Goal: Find specific page/section: Find specific page/section

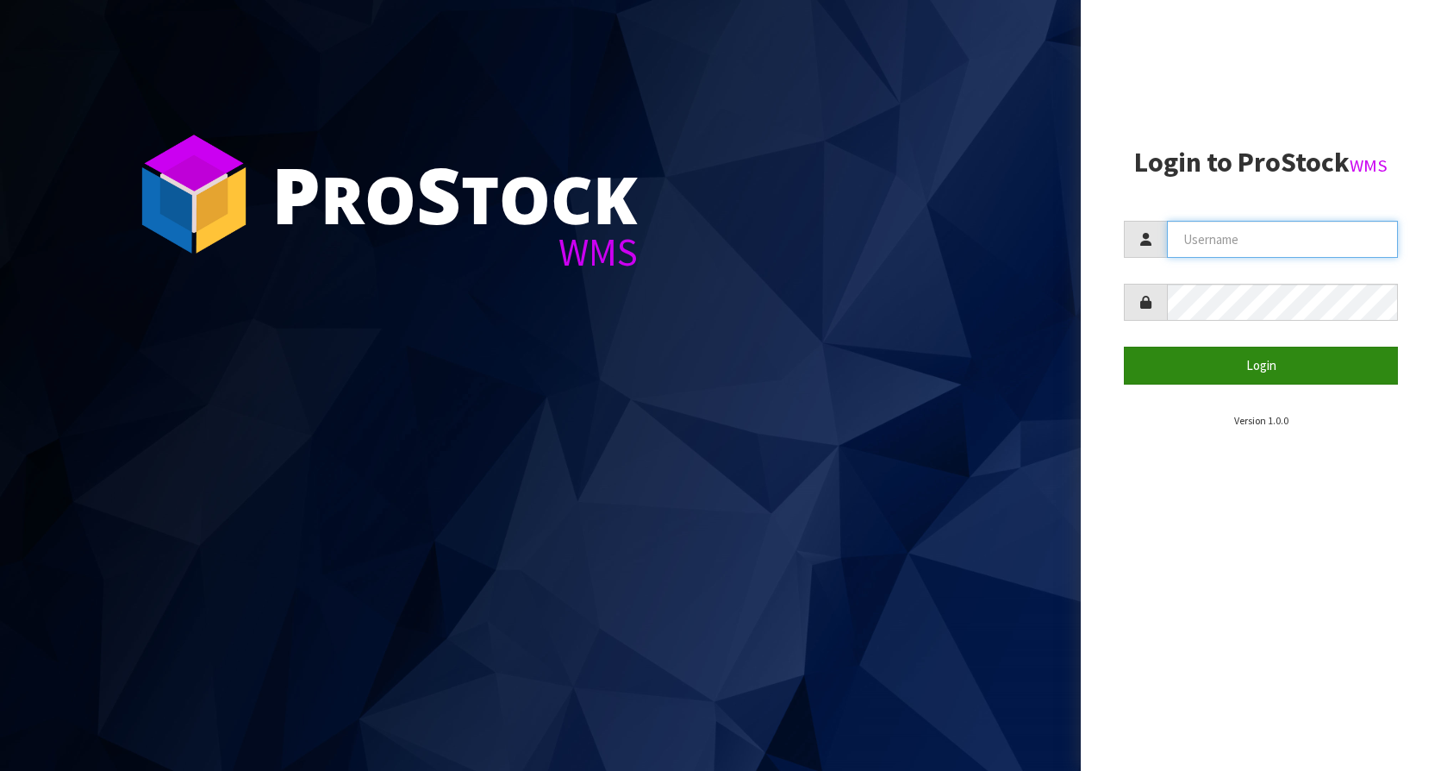
type input "KitchenAid"
click at [1293, 363] on button "Login" at bounding box center [1261, 365] width 274 height 37
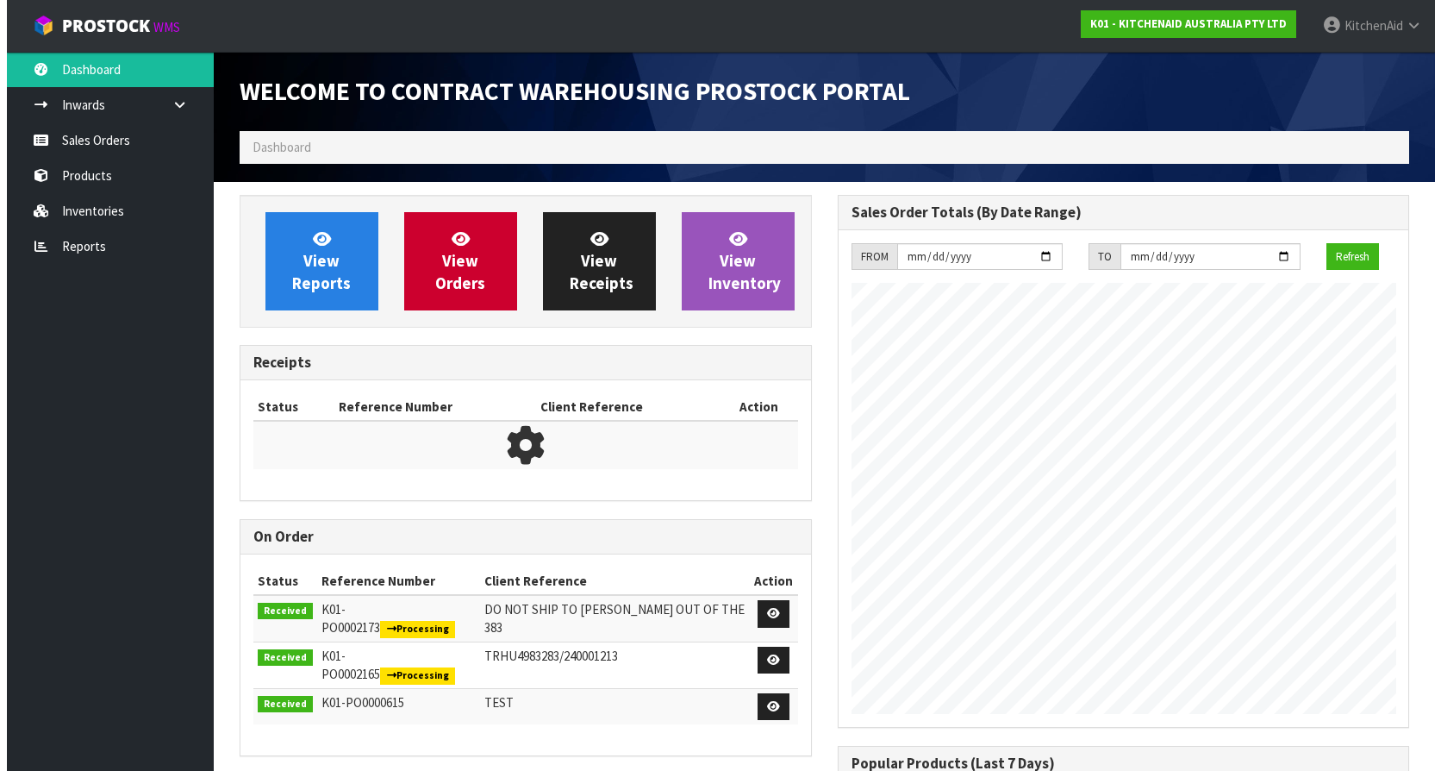
scroll to position [956, 597]
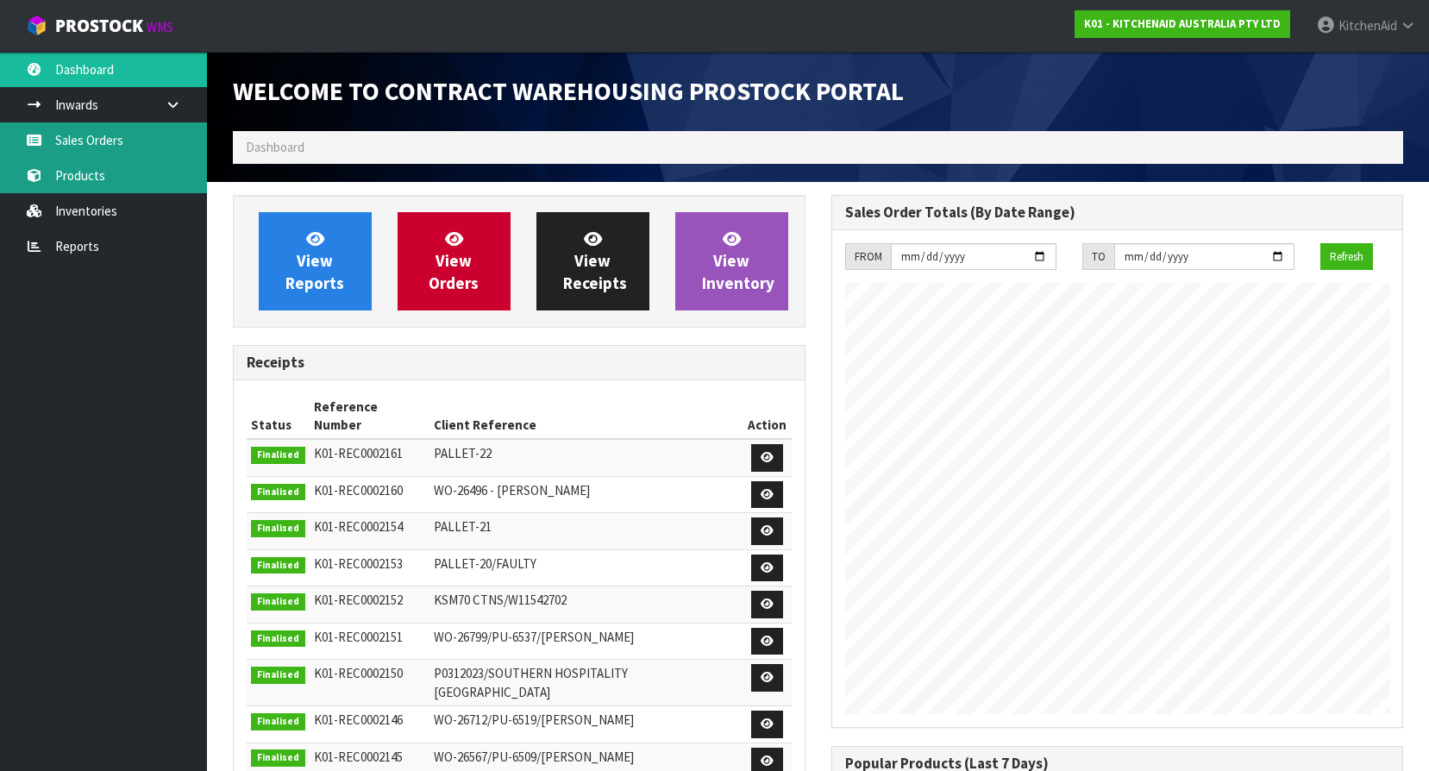
drag, startPoint x: 113, startPoint y: 156, endPoint x: 101, endPoint y: 162, distance: 13.5
click at [113, 157] on link "Sales Orders" at bounding box center [103, 139] width 207 height 35
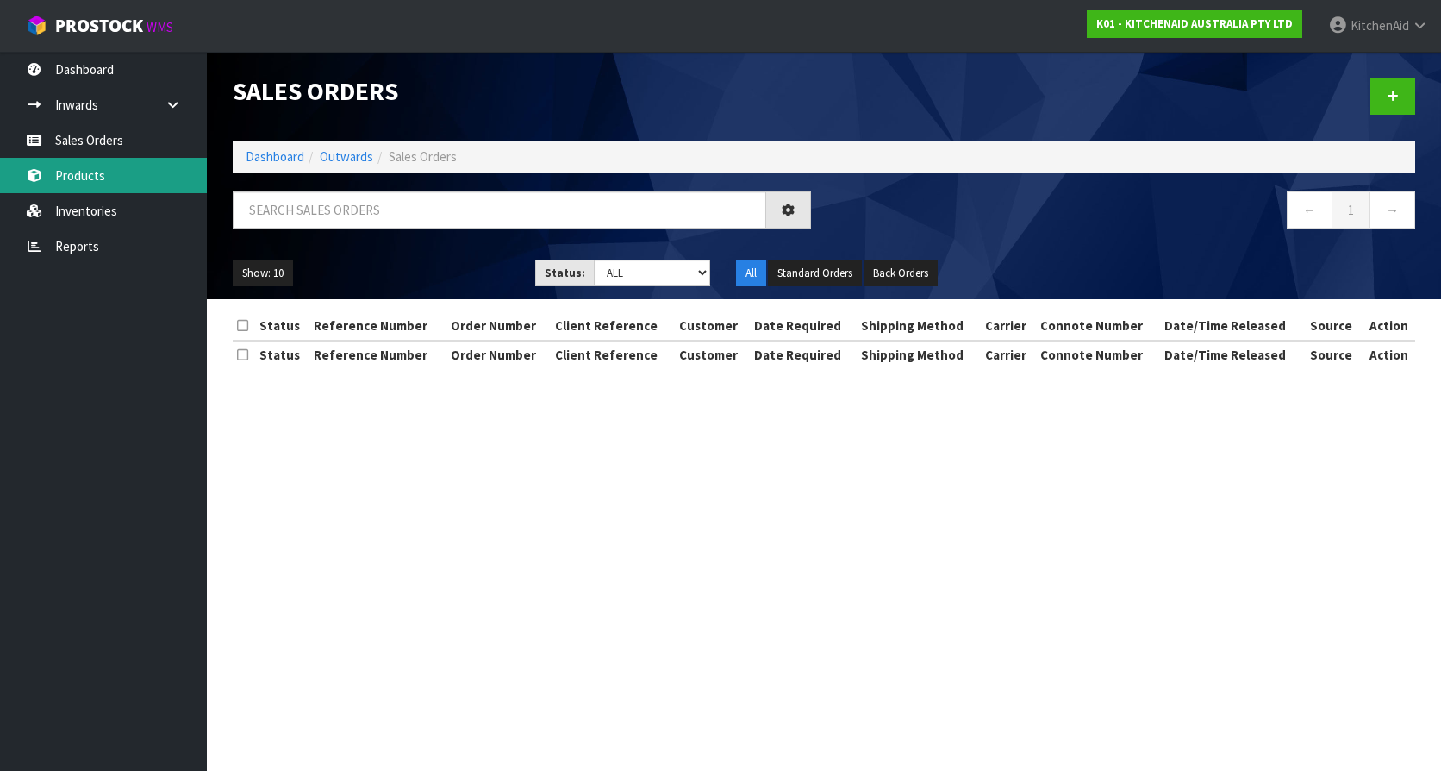
click at [97, 161] on div "Sales Orders Dashboard Outwards Sales Orders ← 1 → Show: 10 5 10 25 50 Status: …" at bounding box center [720, 199] width 1441 height 399
click at [96, 185] on link "Products" at bounding box center [103, 175] width 207 height 35
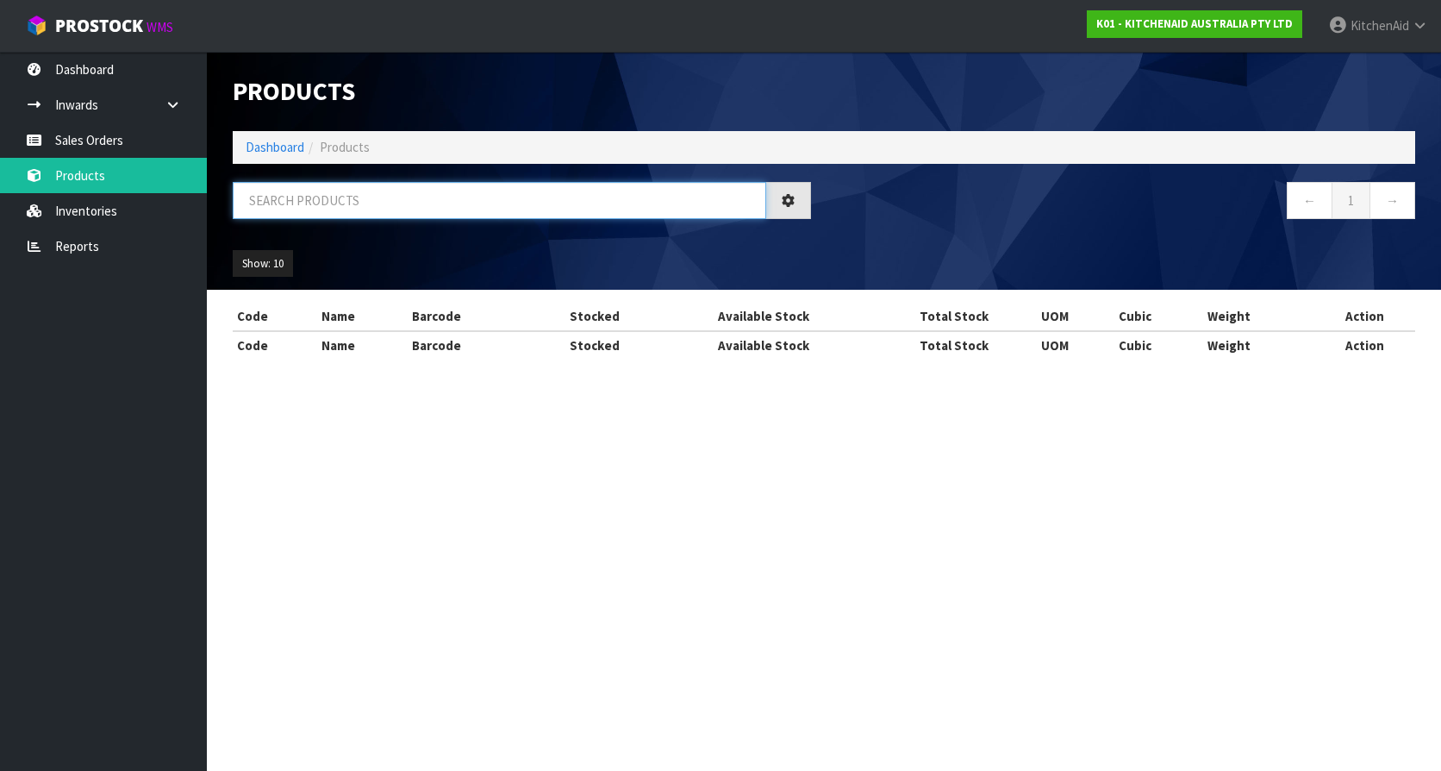
click at [304, 212] on input "text" at bounding box center [500, 200] width 534 height 37
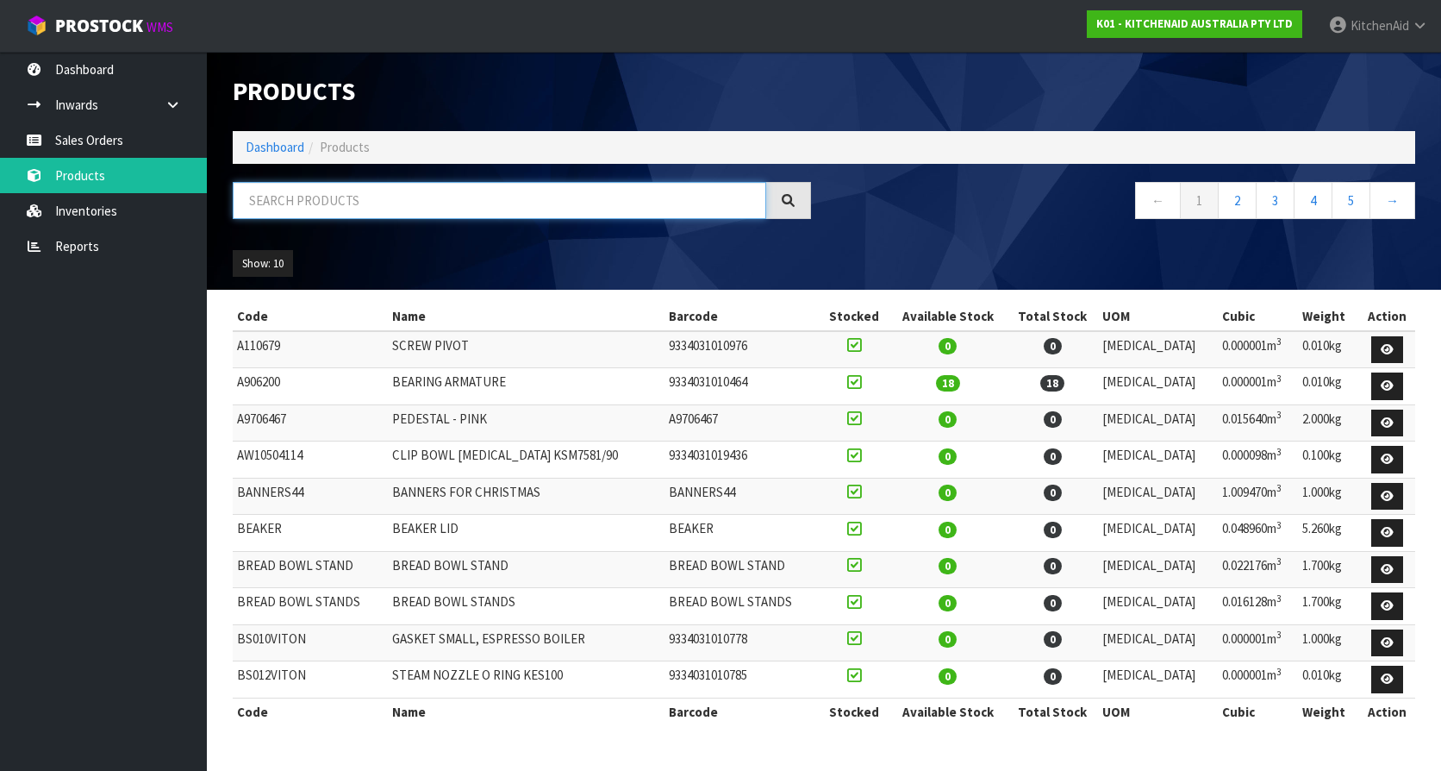
paste input "W11567754"
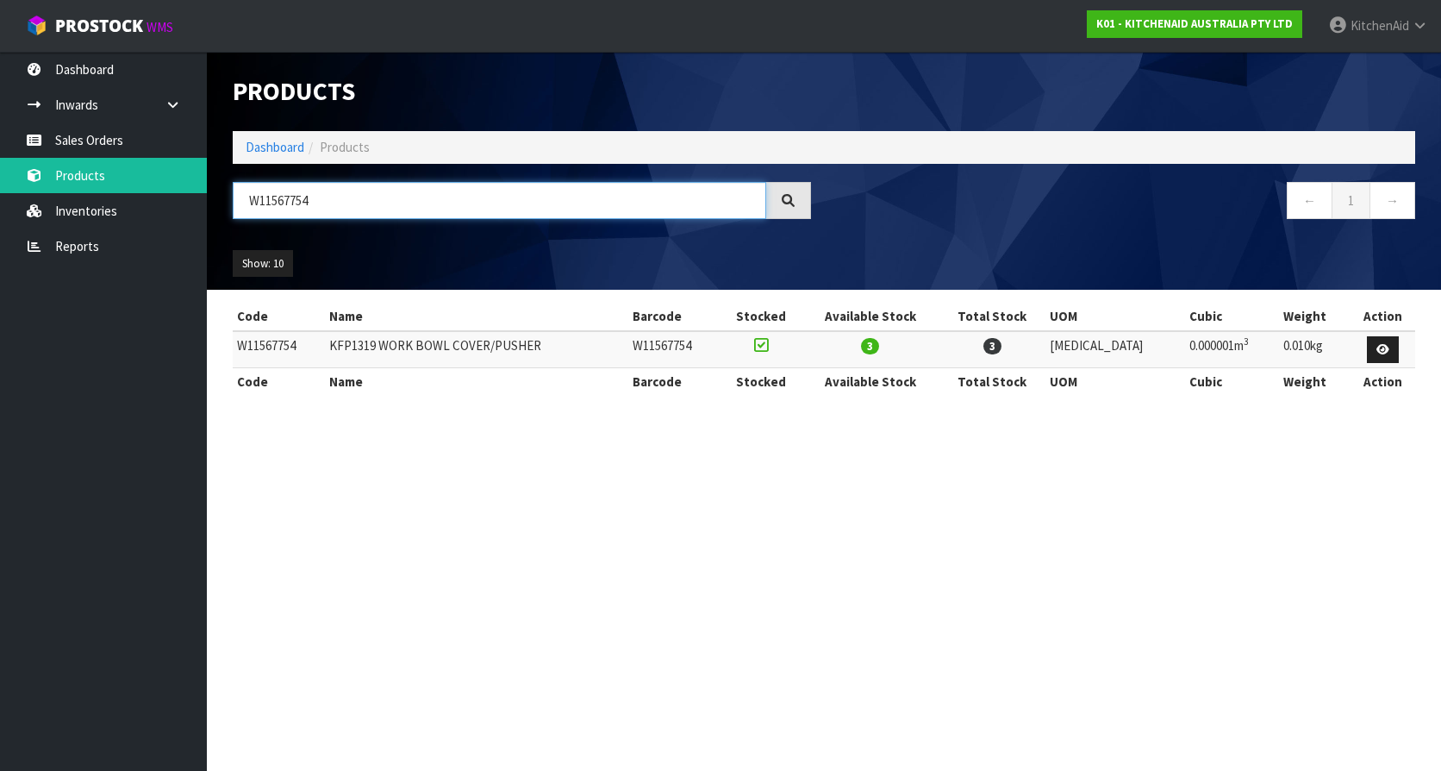
click at [328, 204] on input "W11567754" at bounding box center [500, 200] width 534 height 37
drag, startPoint x: 328, startPoint y: 204, endPoint x: 241, endPoint y: 197, distance: 86.5
click at [241, 197] on input "W11567754" at bounding box center [500, 200] width 534 height 37
paste input "433177"
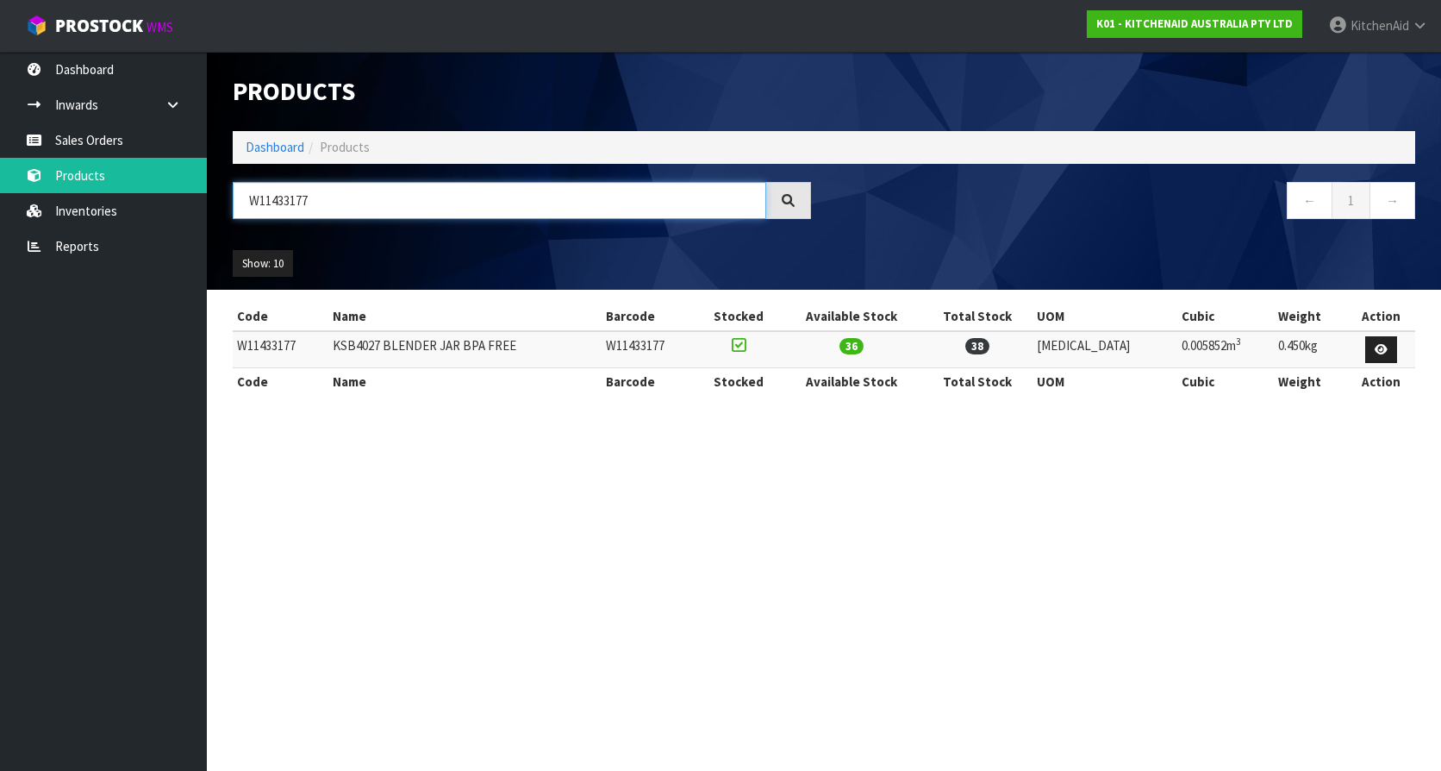
type input "W11433177"
